Goal: Find specific page/section: Find specific page/section

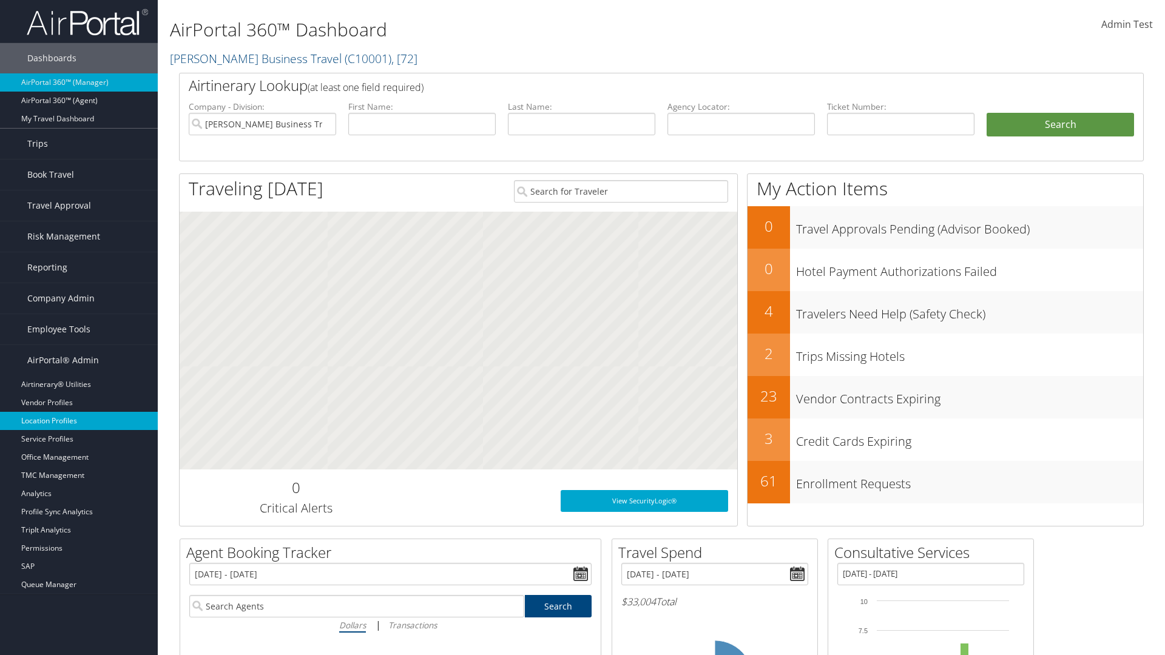
click at [79, 421] on link "Location Profiles" at bounding box center [79, 421] width 158 height 18
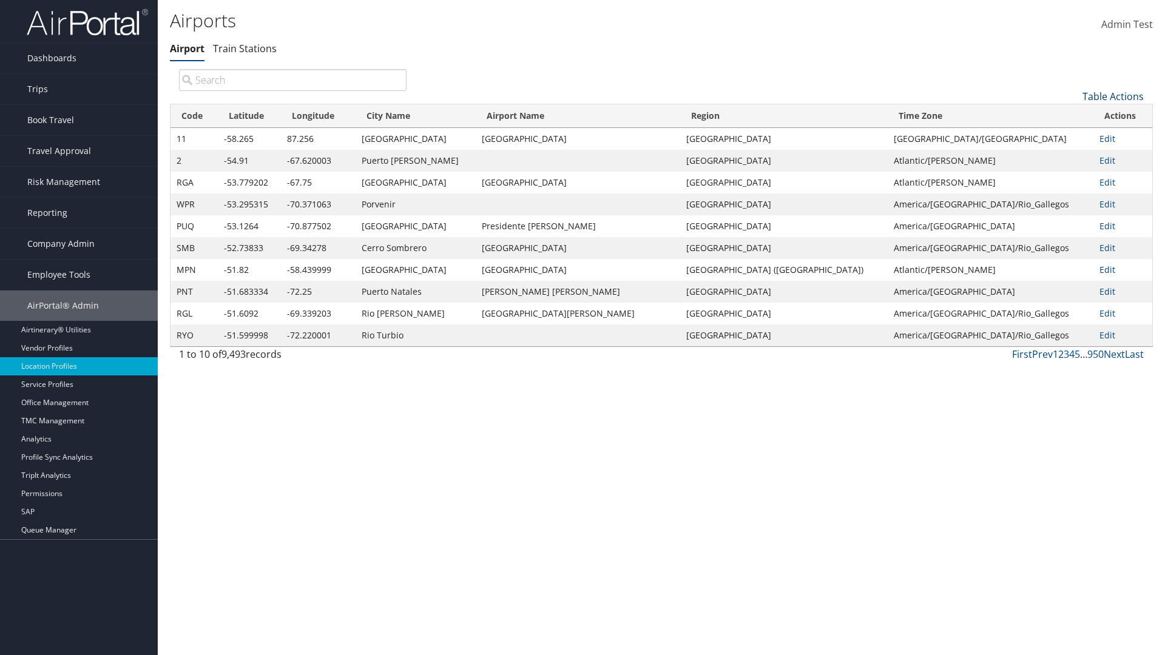
click at [1113, 96] on link "Table Actions" at bounding box center [1113, 96] width 61 height 13
click at [1072, 177] on link "Page Length" at bounding box center [1073, 177] width 160 height 21
click at [1072, 137] on link "25" at bounding box center [1073, 137] width 160 height 21
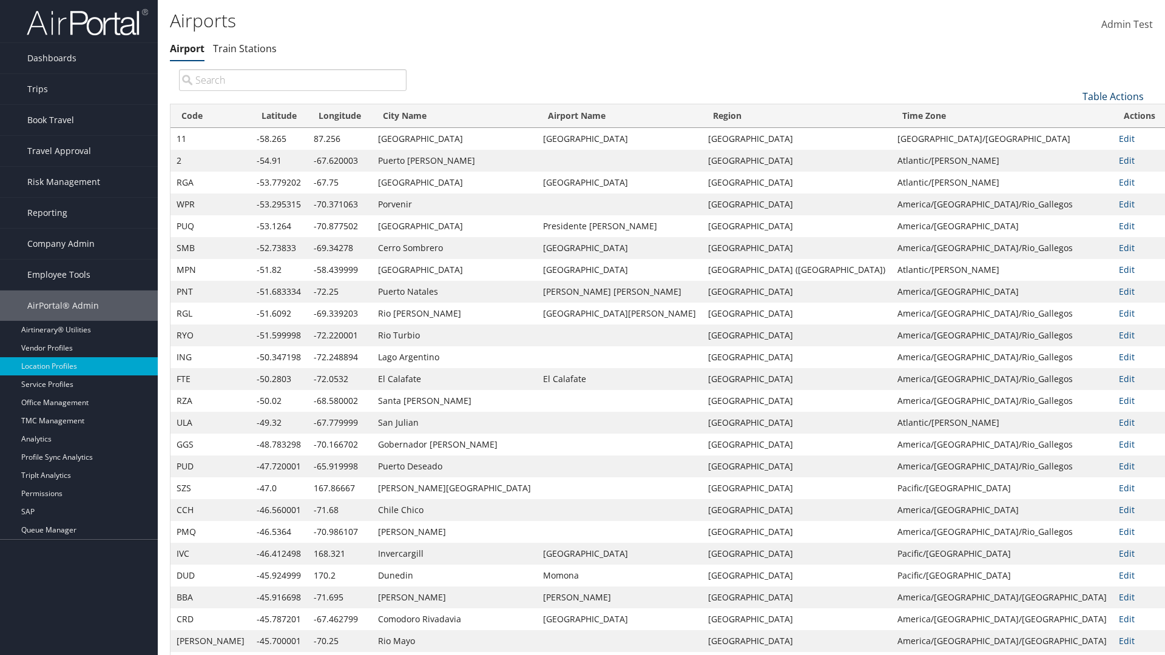
click at [1113, 96] on link "Table Actions" at bounding box center [1113, 96] width 61 height 13
click at [1072, 177] on link "Page Length" at bounding box center [1073, 177] width 160 height 21
click at [1072, 157] on link "50" at bounding box center [1073, 157] width 160 height 21
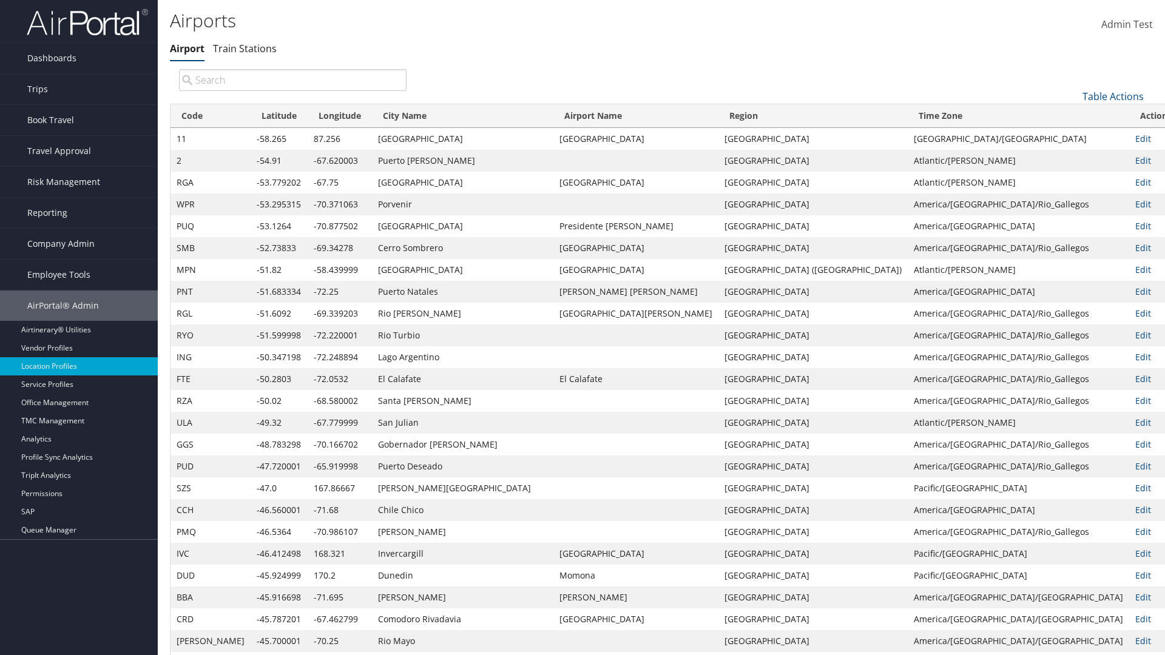
scroll to position [40, 0]
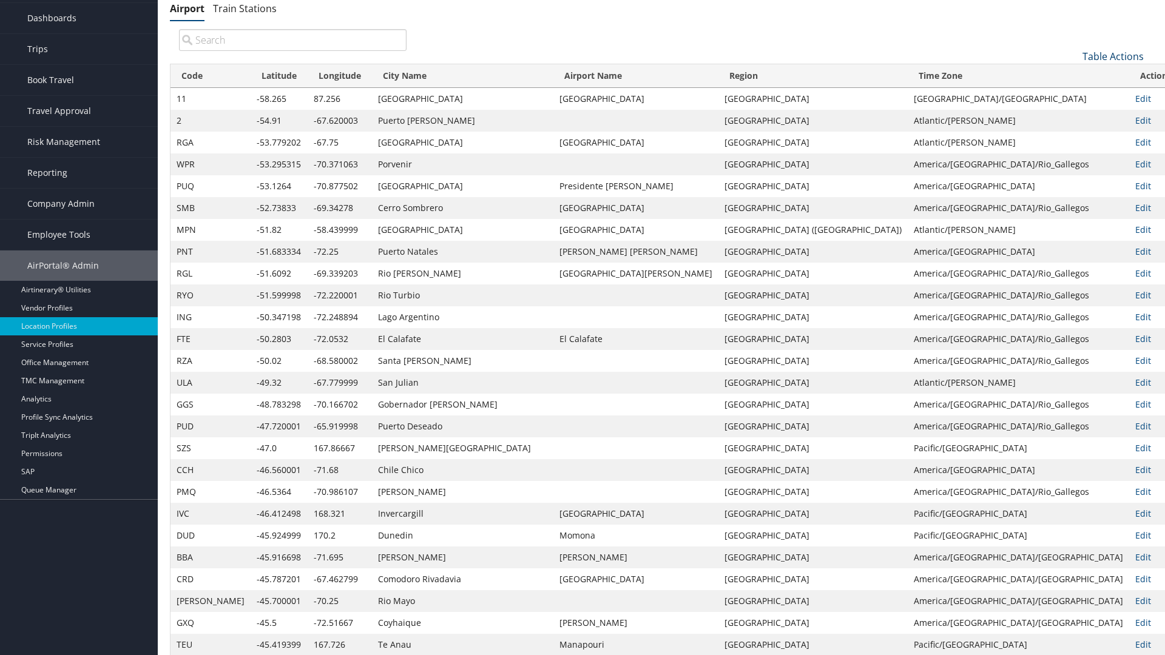
click at [1113, 56] on link "Table Actions" at bounding box center [1113, 56] width 61 height 13
click at [1072, 138] on link "100" at bounding box center [1073, 138] width 160 height 21
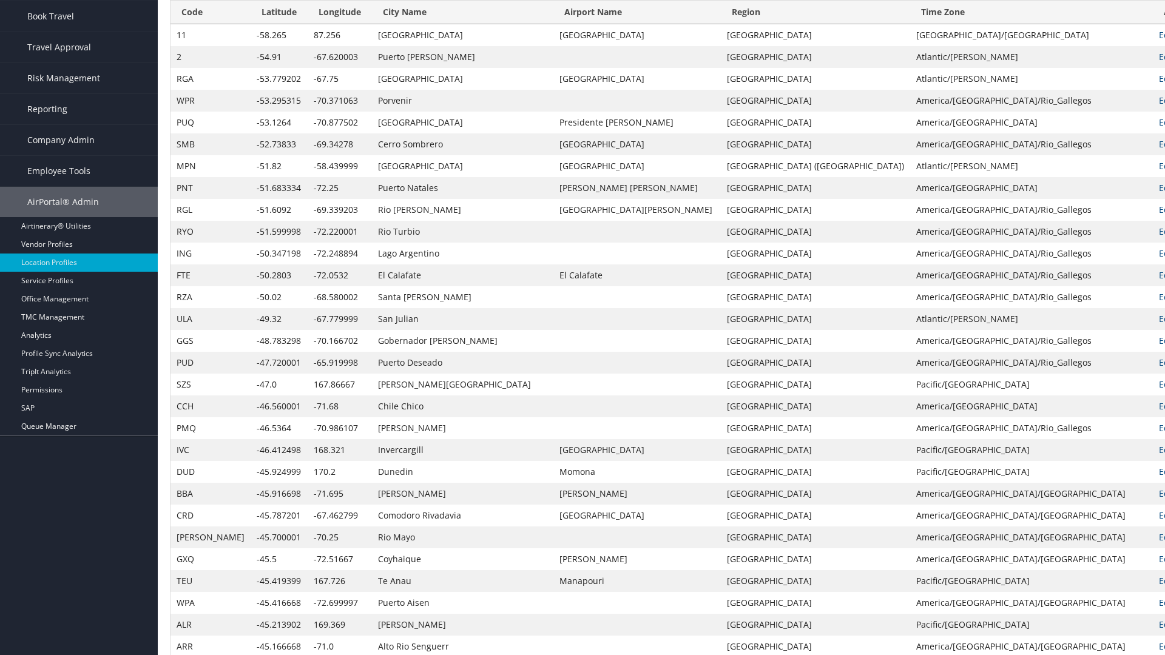
scroll to position [0, 0]
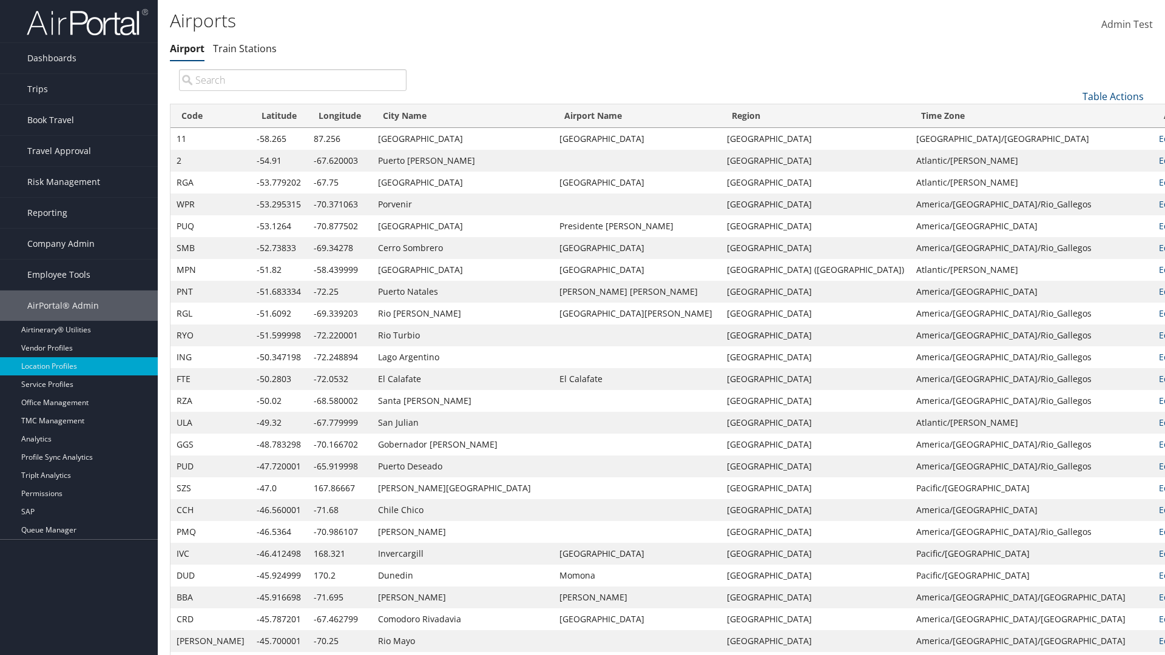
click at [195, 116] on th "Code" at bounding box center [211, 116] width 80 height 24
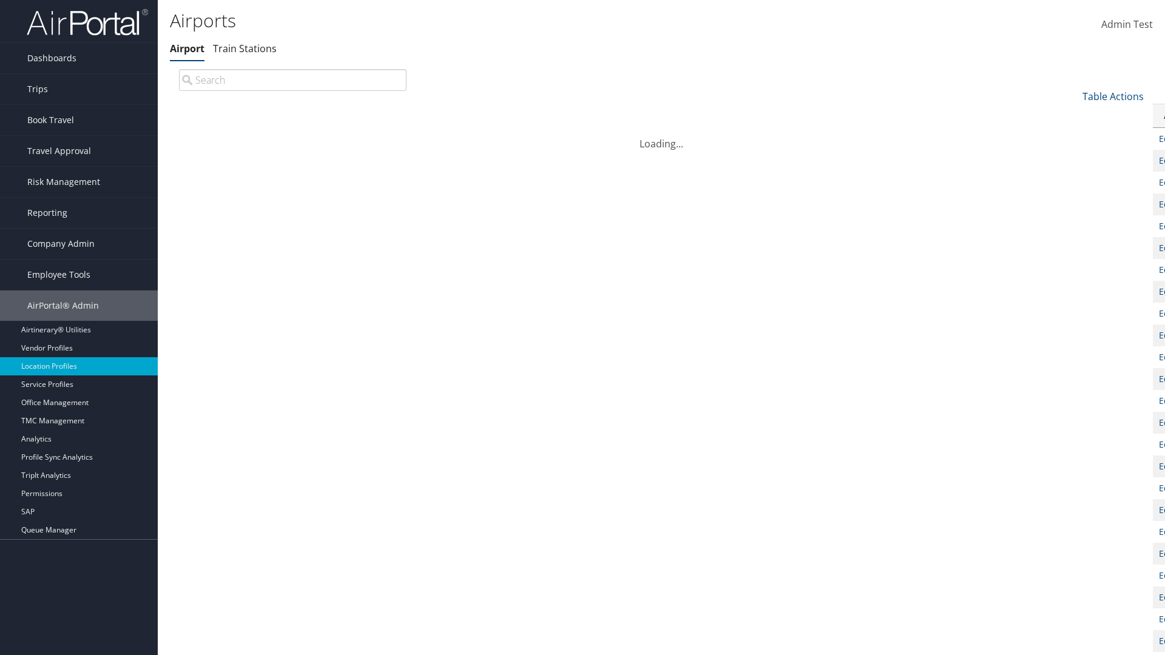
scroll to position [104, 0]
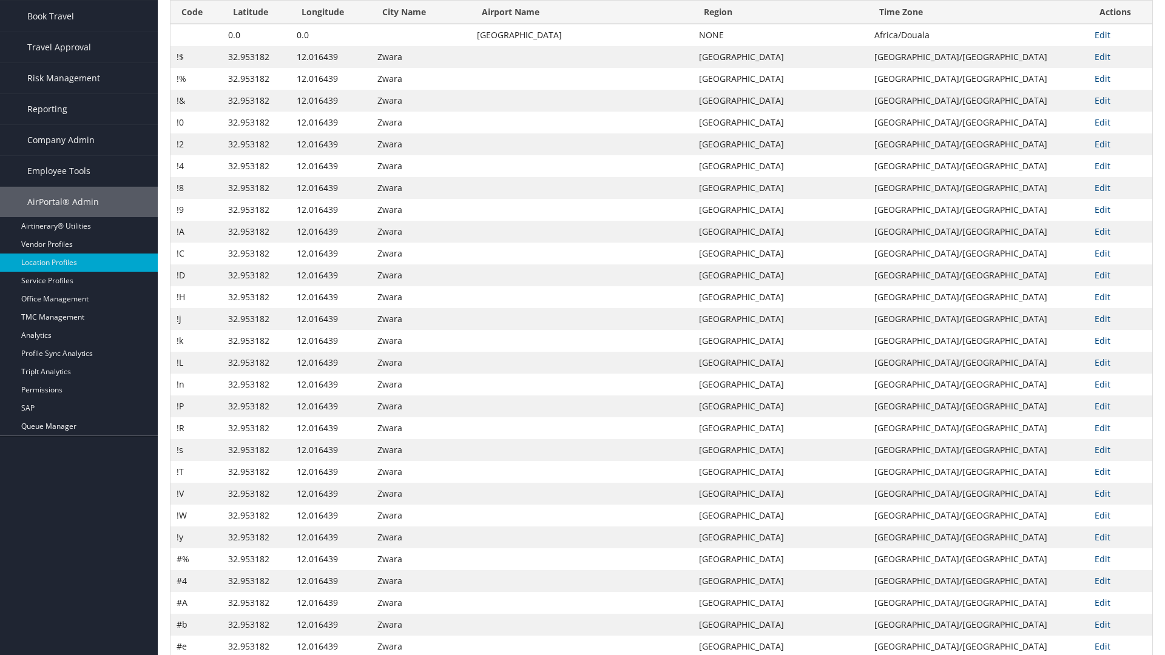
click at [196, 24] on th "Code" at bounding box center [197, 13] width 52 height 24
click at [257, 24] on th "Latitude" at bounding box center [256, 13] width 69 height 24
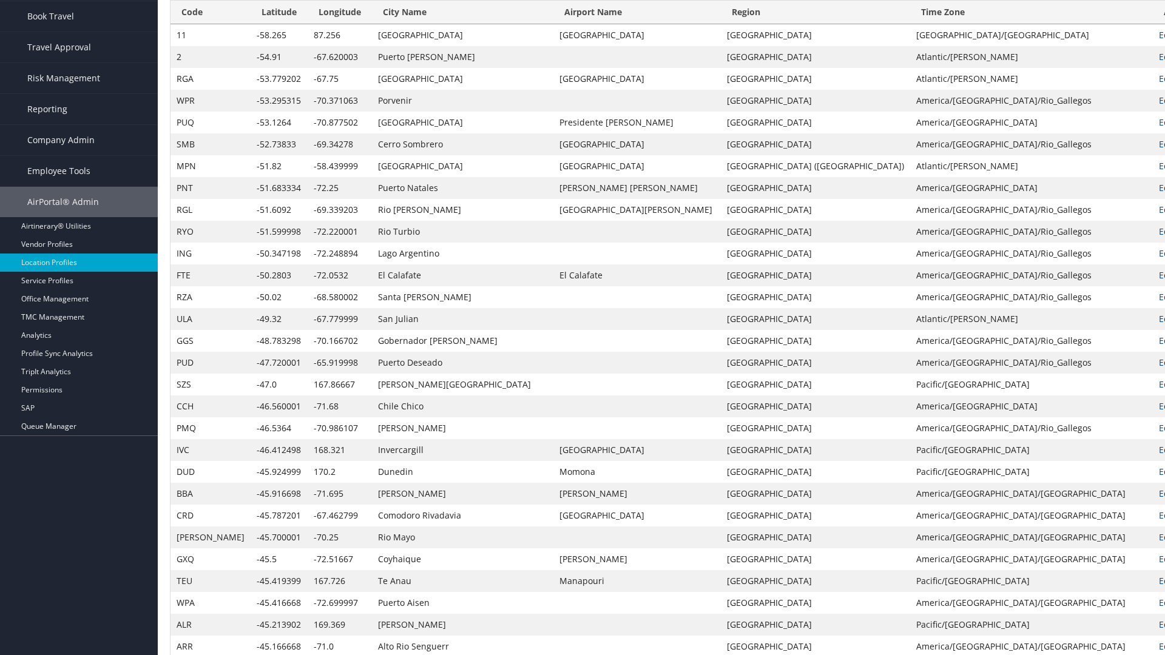
click at [255, 24] on th "Latitude" at bounding box center [279, 13] width 57 height 24
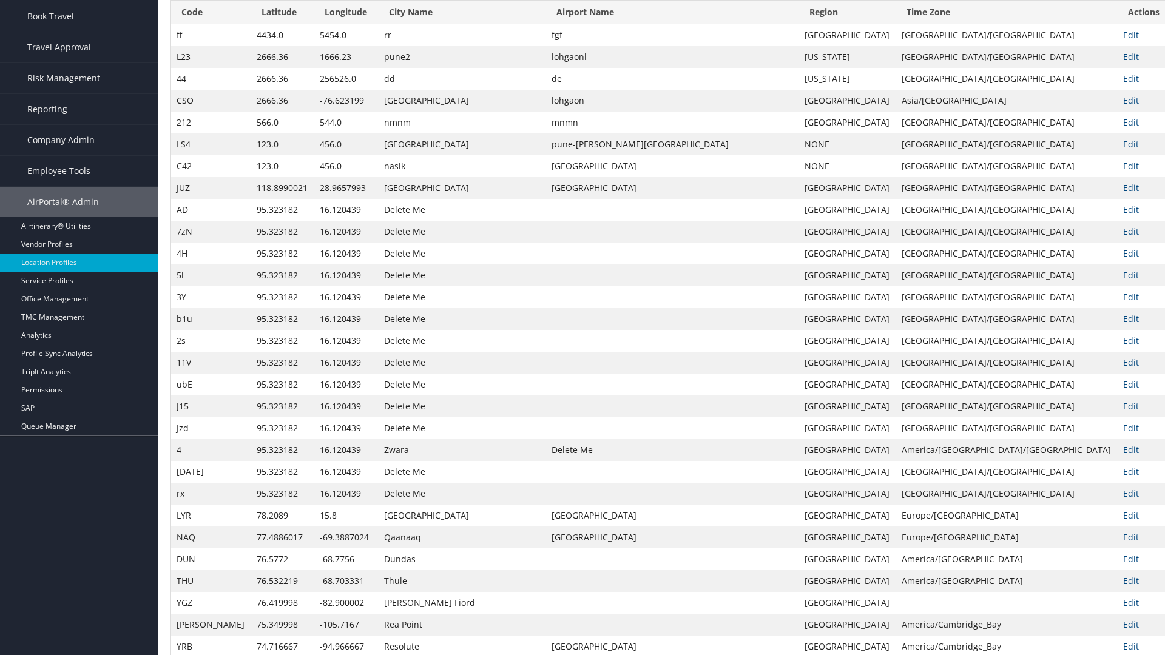
click at [333, 24] on th "Longitude" at bounding box center [346, 13] width 64 height 24
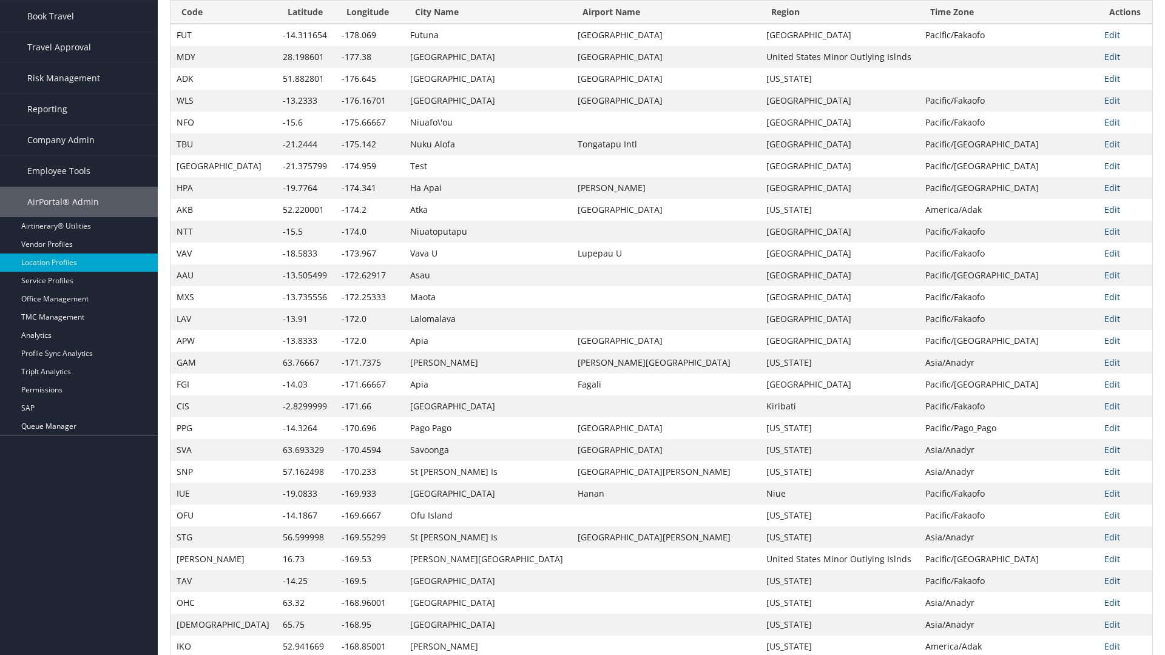
click at [336, 24] on th "Longitude" at bounding box center [370, 13] width 69 height 24
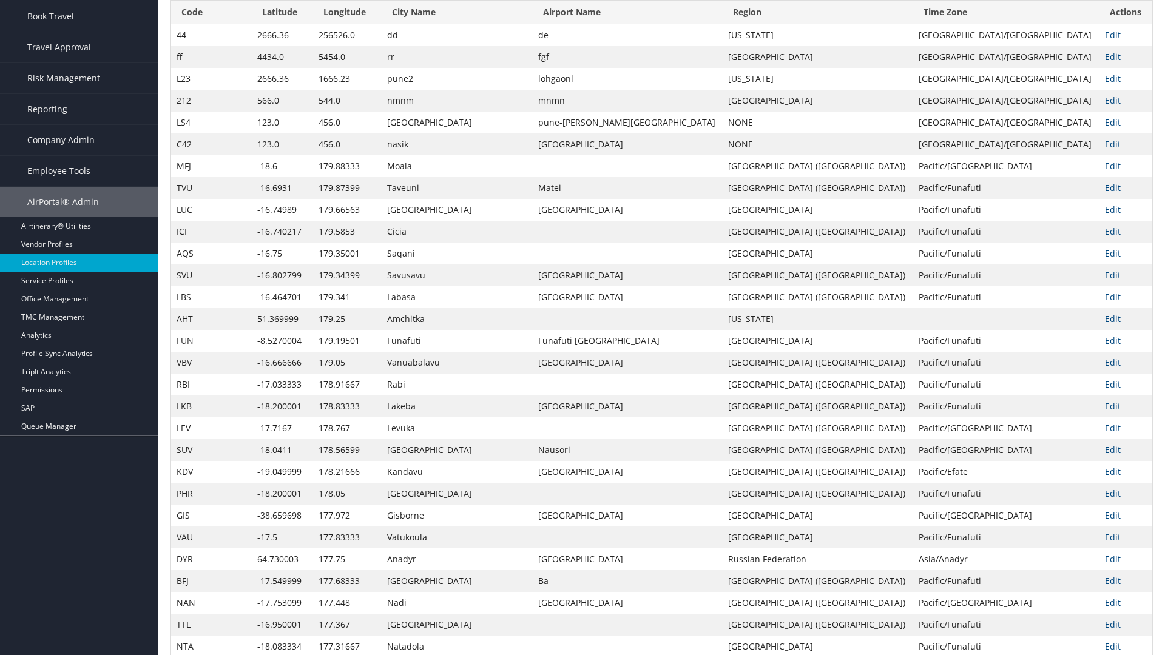
click at [429, 24] on th "City Name" at bounding box center [456, 13] width 151 height 24
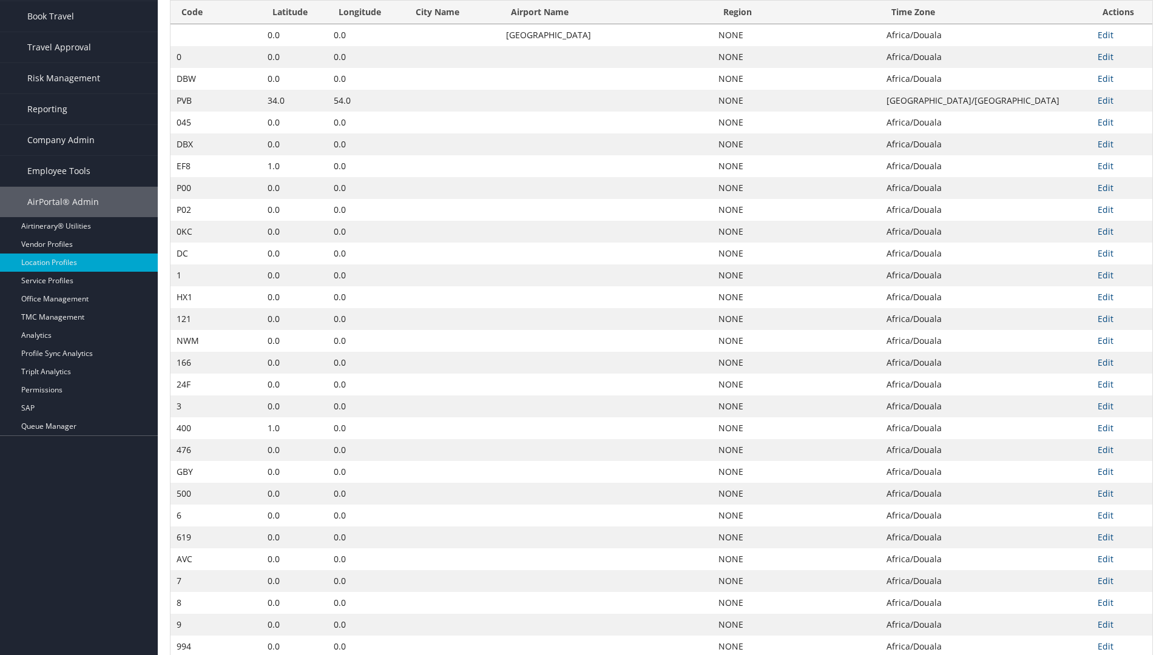
click at [424, 24] on th "City Name" at bounding box center [452, 13] width 95 height 24
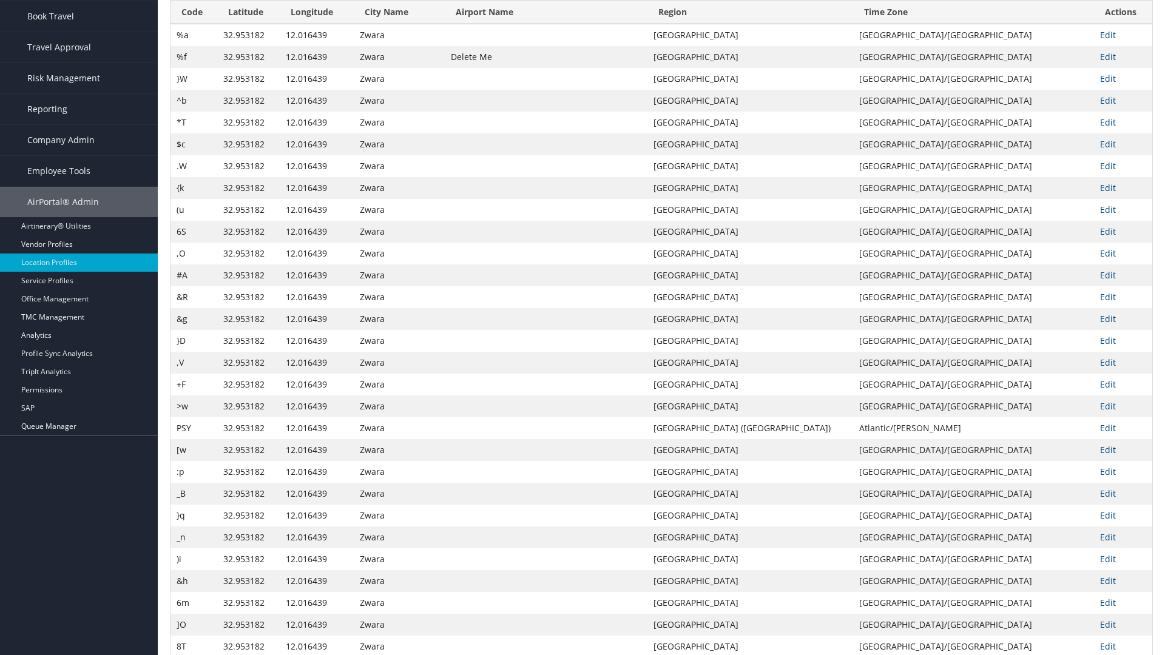
click at [586, 24] on th "Airport Name" at bounding box center [546, 13] width 203 height 24
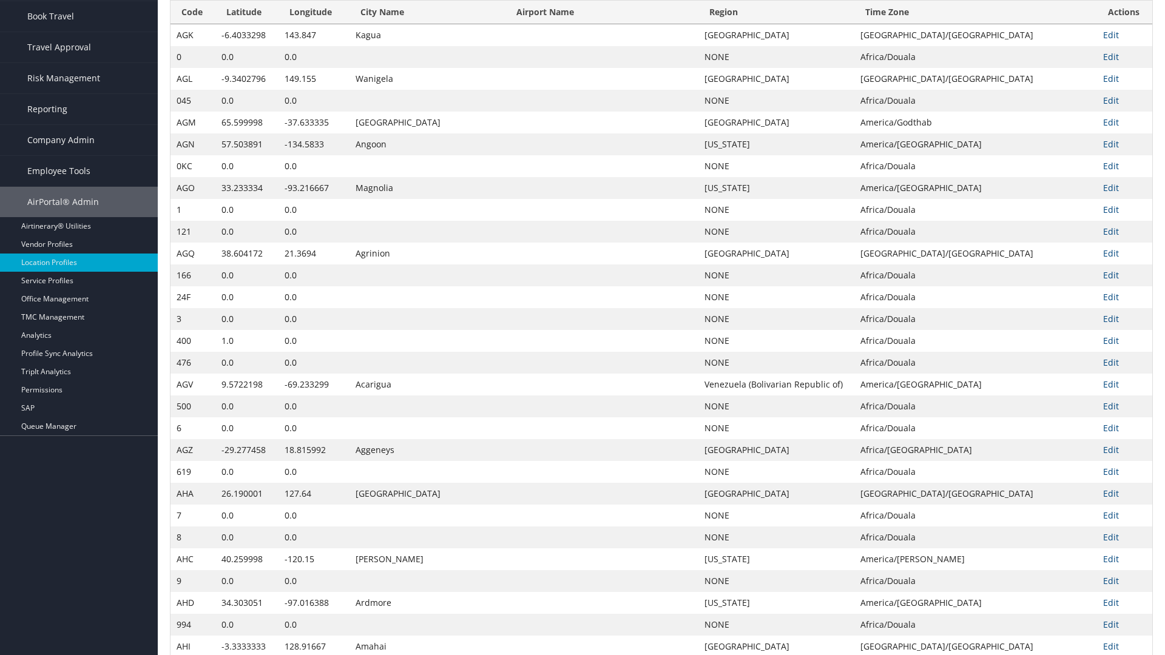
click at [587, 24] on th "Airport Name" at bounding box center [602, 13] width 193 height 24
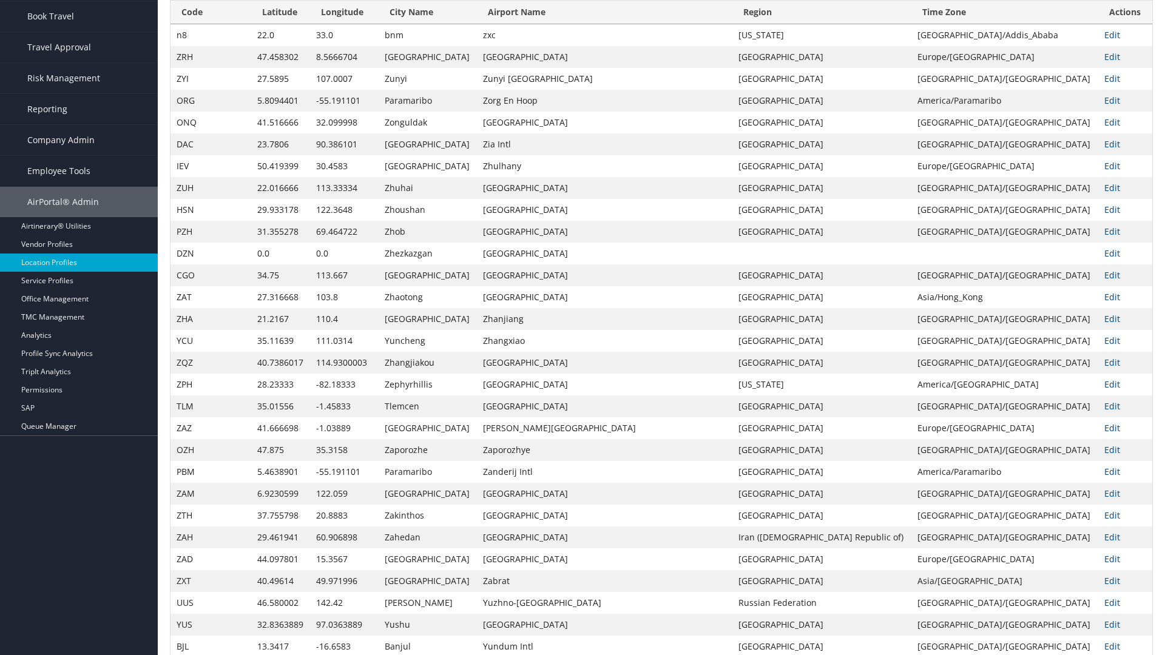
click at [818, 24] on th "Region" at bounding box center [822, 13] width 179 height 24
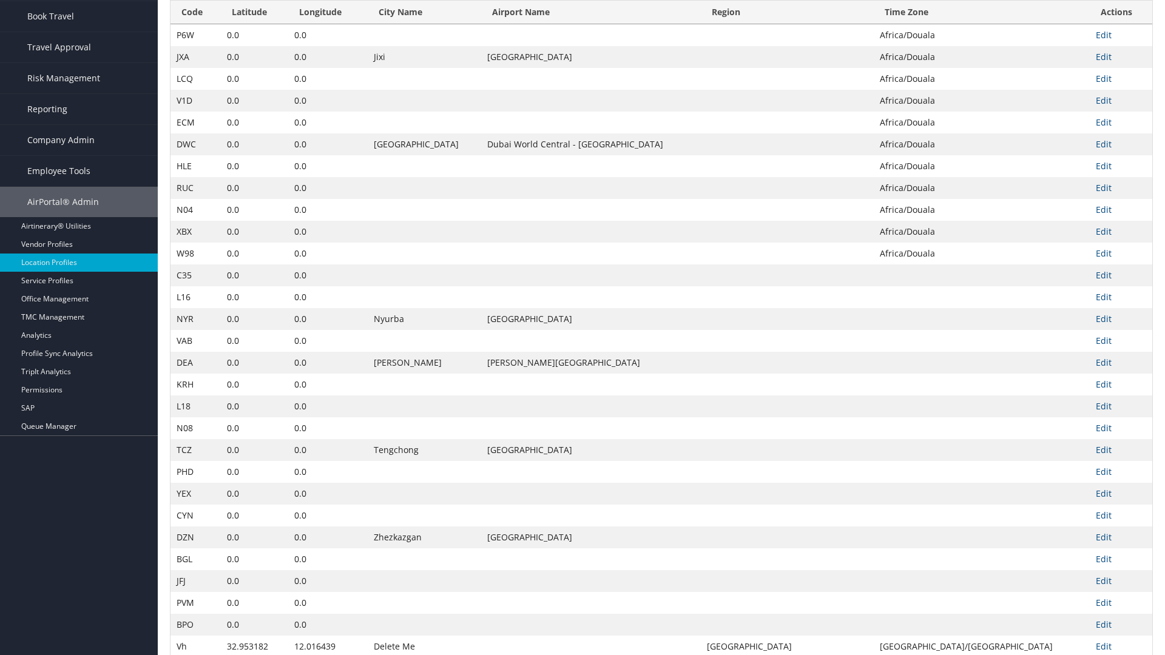
click at [808, 24] on th "Region" at bounding box center [787, 13] width 172 height 24
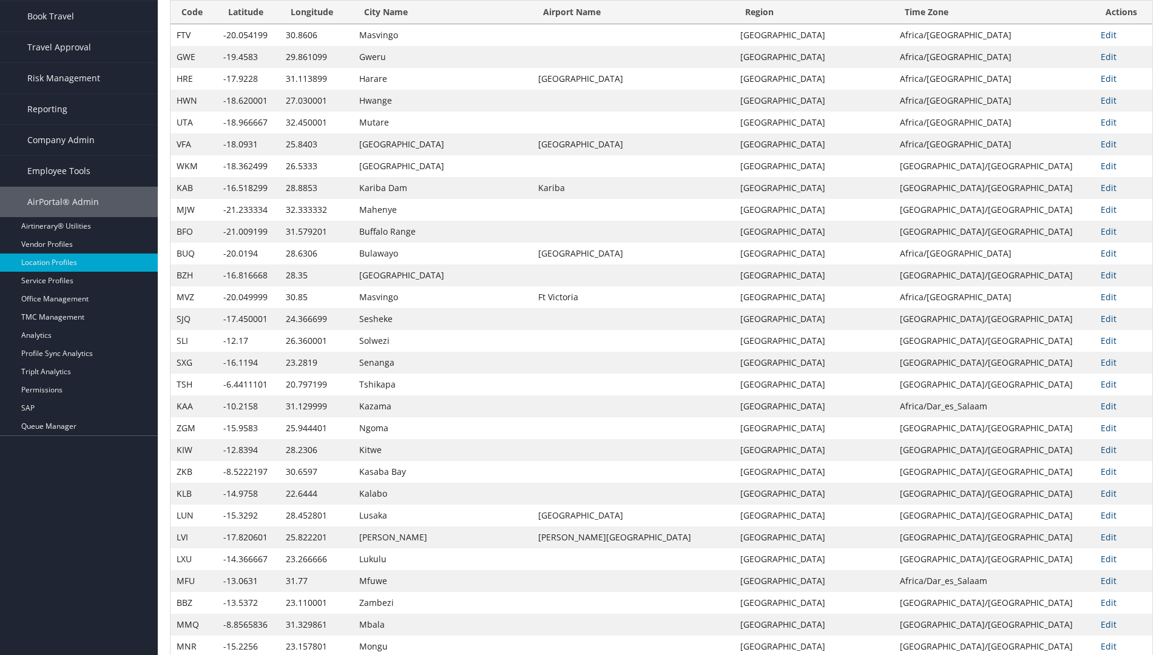
click at [986, 24] on th "Time Zone" at bounding box center [994, 13] width 201 height 24
